Goal: Task Accomplishment & Management: Use online tool/utility

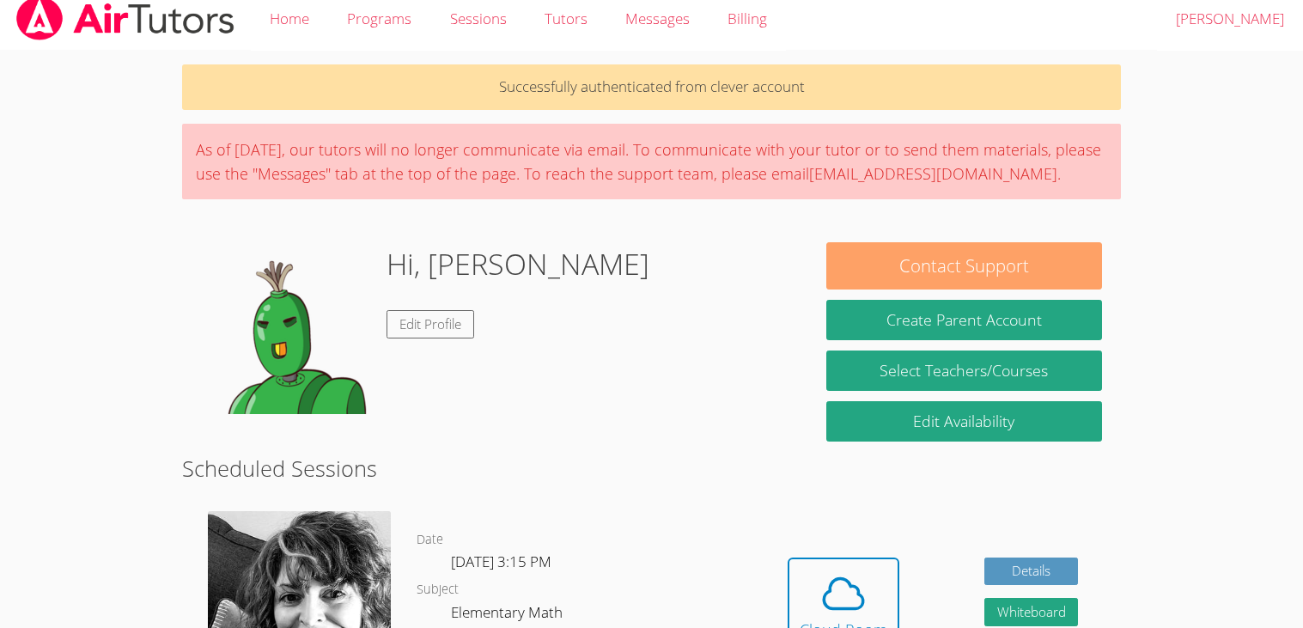
scroll to position [12, 0]
click at [909, 266] on button "Contact Support" at bounding box center [963, 265] width 275 height 47
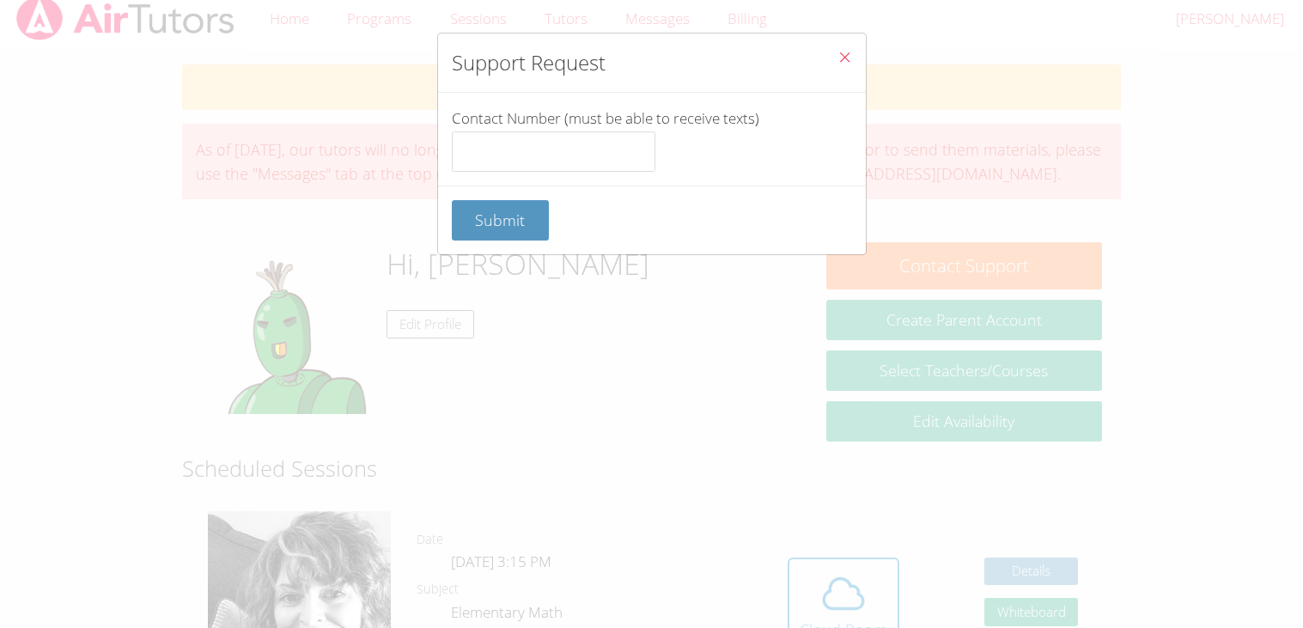
click at [839, 49] on button "Close" at bounding box center [845, 60] width 42 height 52
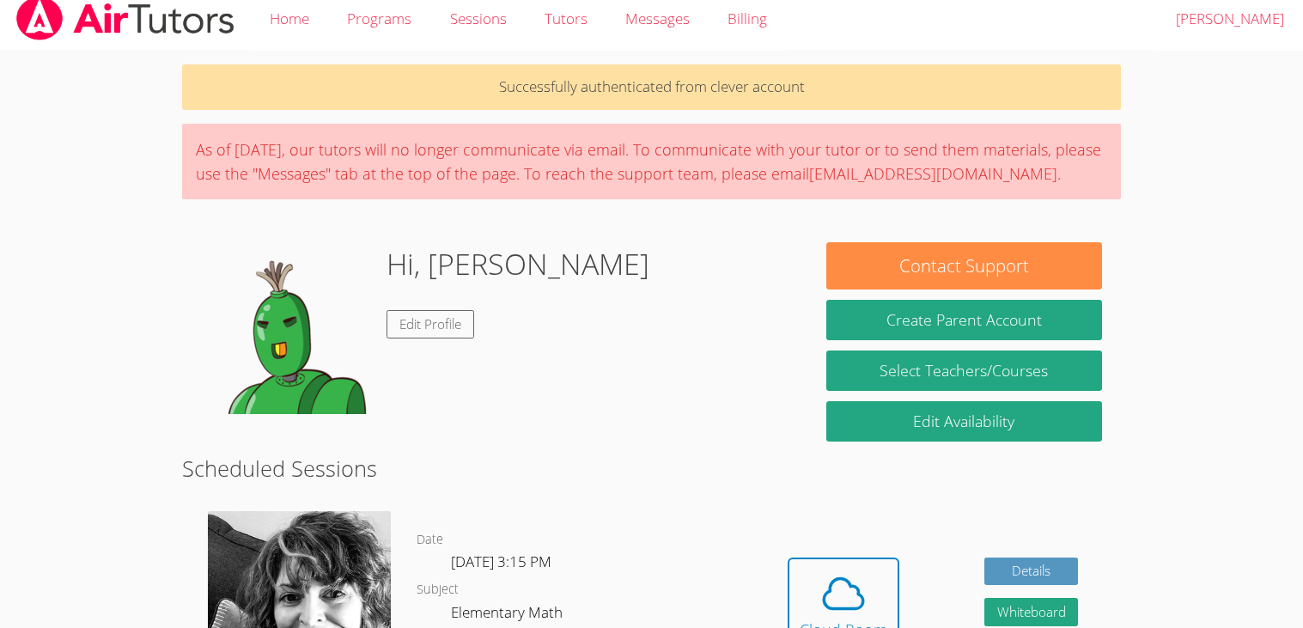
click at [839, 49] on div "Home Programs Sessions Tutors Messages Billing Logout [PERSON_NAME]" at bounding box center [651, 19] width 1303 height 62
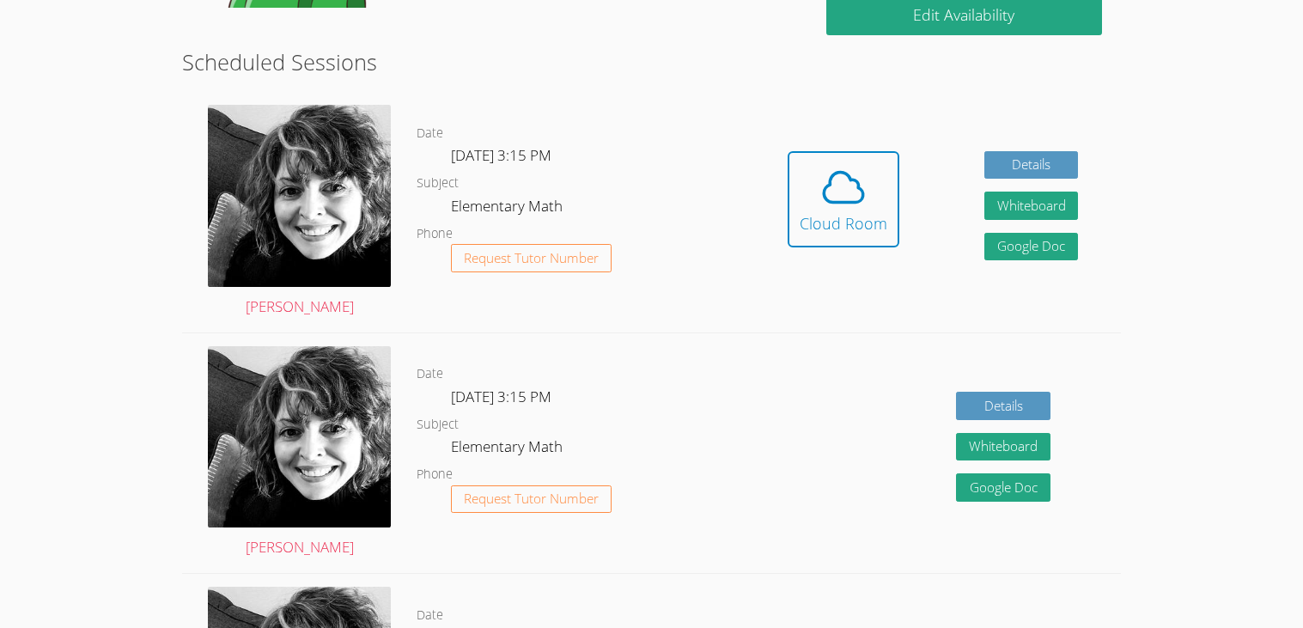
scroll to position [424, 0]
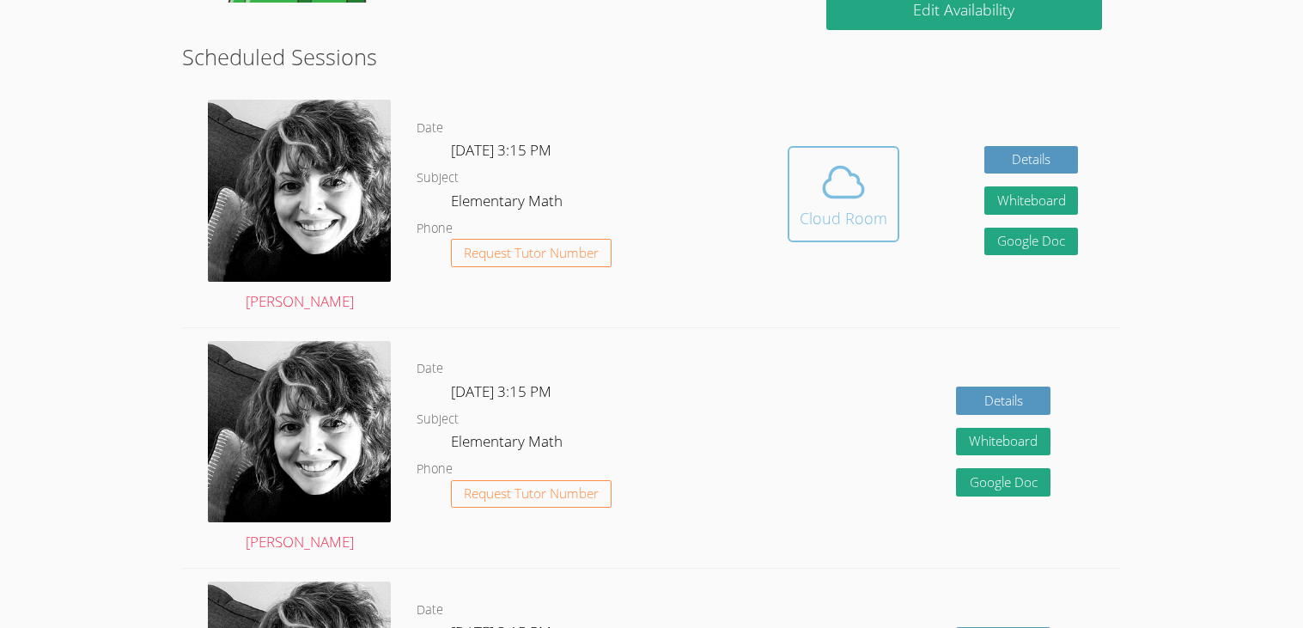
click at [829, 222] on div "Cloud Room" at bounding box center [844, 218] width 88 height 24
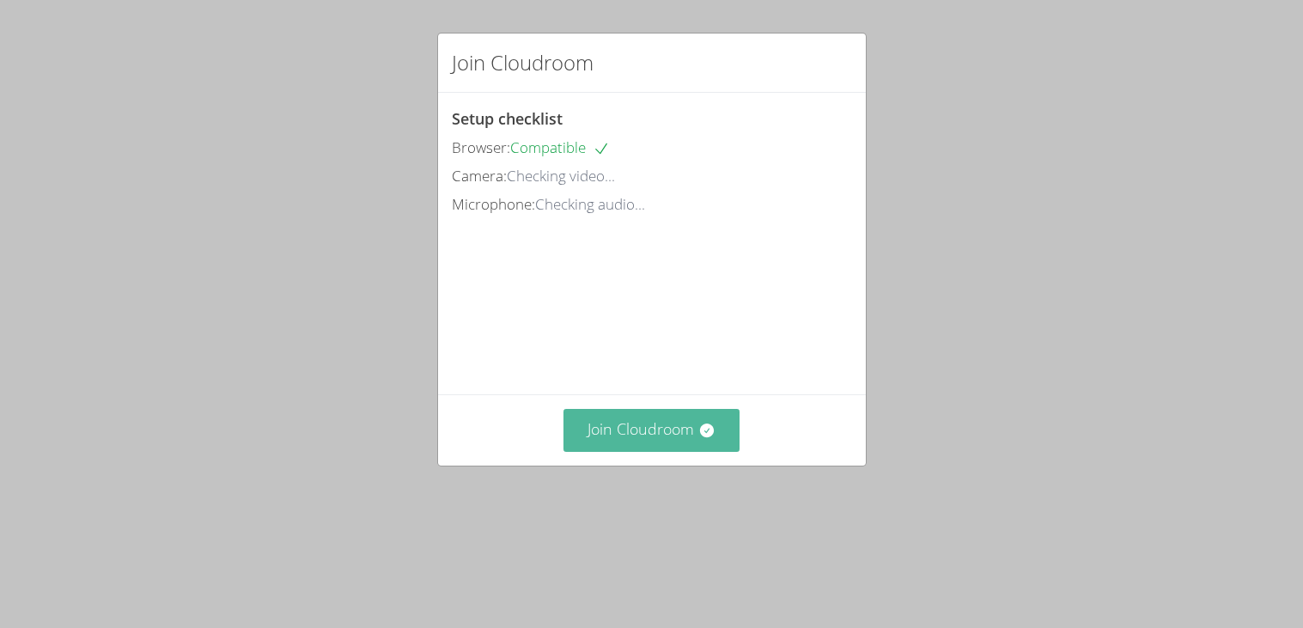
click at [665, 427] on button "Join Cloudroom" at bounding box center [652, 430] width 176 height 42
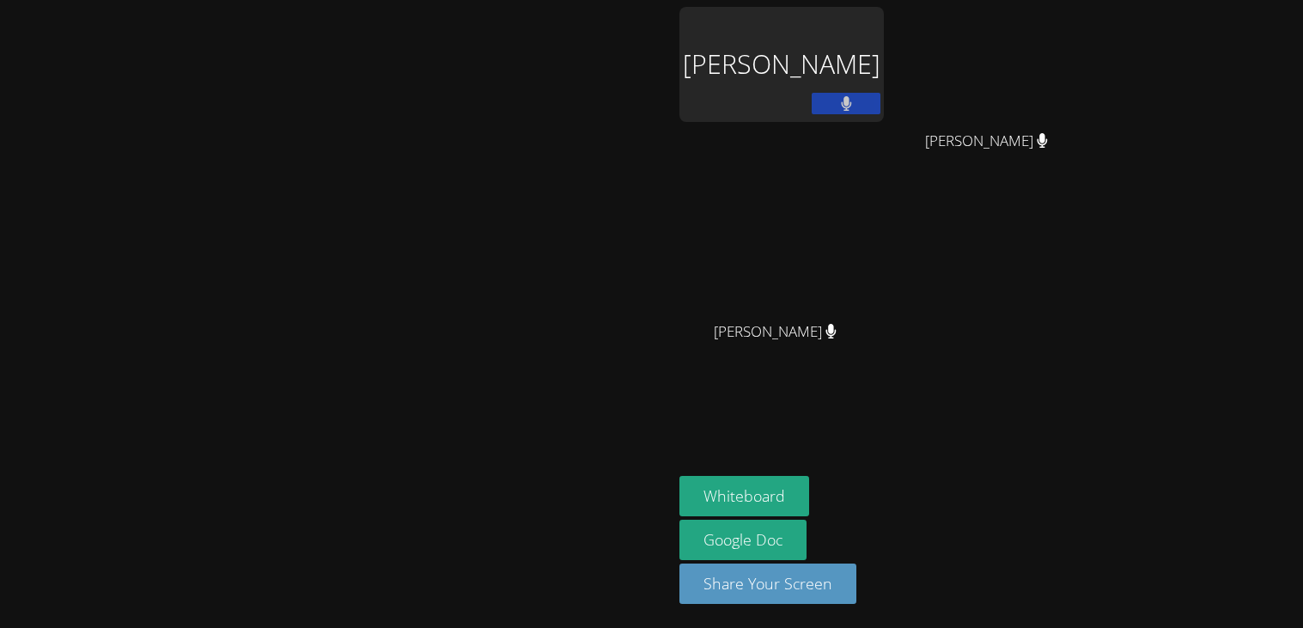
click at [884, 41] on div "[PERSON_NAME]" at bounding box center [782, 64] width 204 height 115
